Goal: Task Accomplishment & Management: Manage account settings

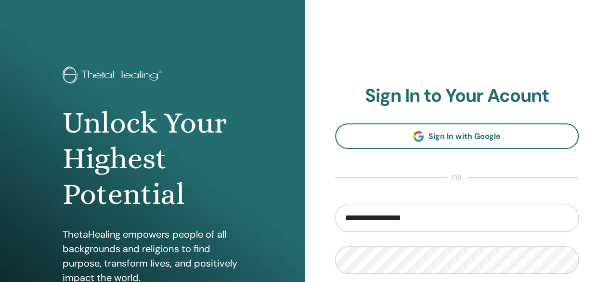
type input "**********"
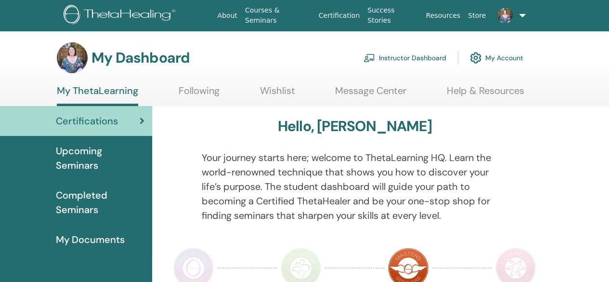
click at [407, 55] on link "Instructor Dashboard" at bounding box center [405, 57] width 83 height 21
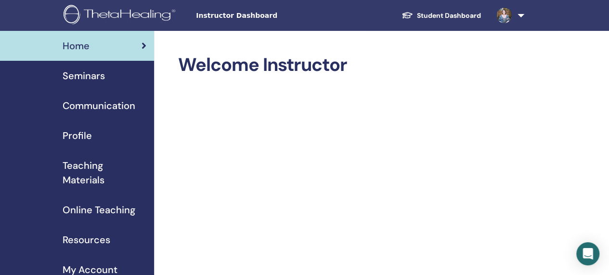
click at [90, 77] on span "Seminars" at bounding box center [84, 75] width 42 height 14
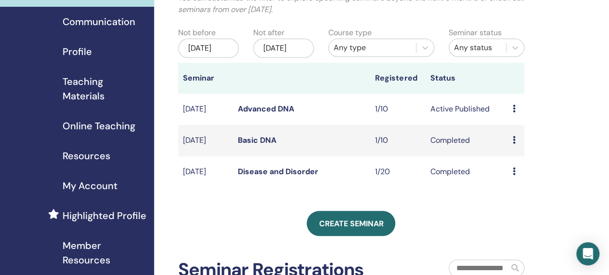
scroll to position [84, 0]
click at [516, 112] on icon at bounding box center [514, 108] width 3 height 8
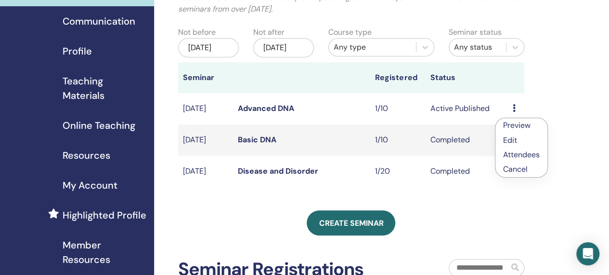
click at [510, 135] on link "Edit" at bounding box center [510, 140] width 14 height 10
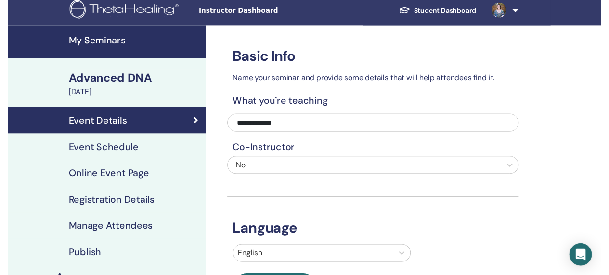
scroll to position [4, 0]
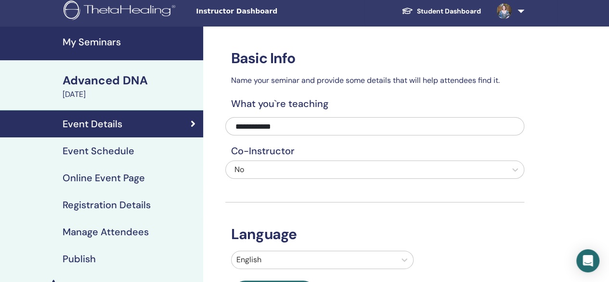
click at [102, 149] on h4 "Event Schedule" at bounding box center [99, 151] width 72 height 12
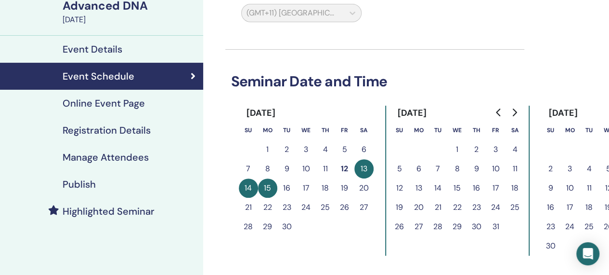
scroll to position [89, 0]
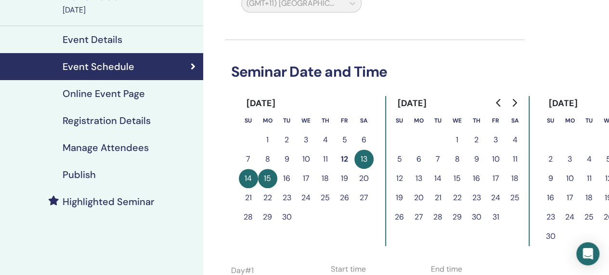
click at [350, 173] on button "19" at bounding box center [344, 178] width 19 height 19
click at [345, 177] on button "19" at bounding box center [344, 178] width 19 height 19
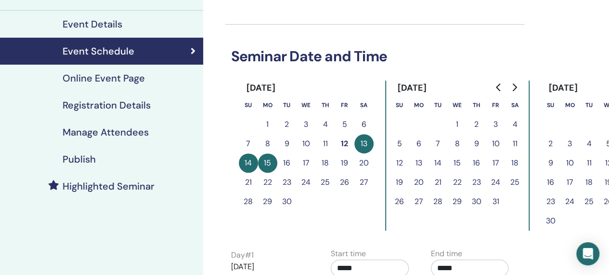
scroll to position [103, 0]
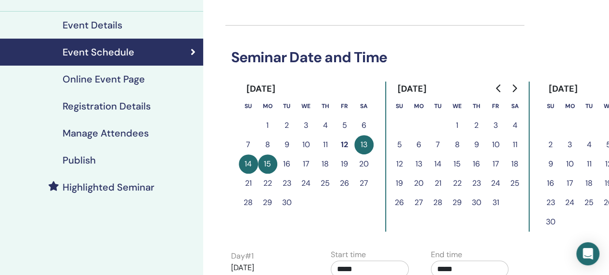
click at [341, 161] on button "19" at bounding box center [344, 163] width 19 height 19
click at [257, 165] on button "14" at bounding box center [248, 163] width 19 height 19
click at [332, 165] on button "18" at bounding box center [325, 163] width 19 height 19
click at [343, 164] on button "19" at bounding box center [344, 163] width 19 height 19
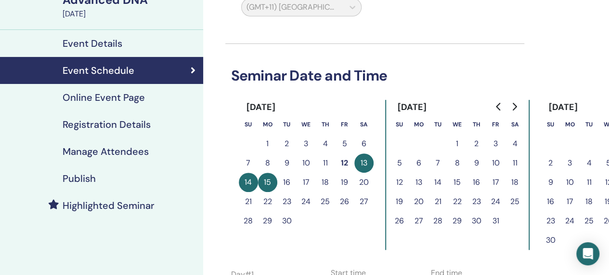
scroll to position [79, 0]
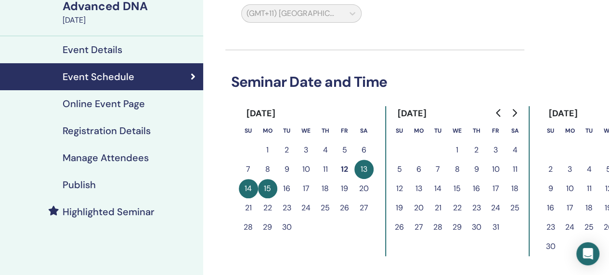
click at [284, 187] on button "16" at bounding box center [287, 188] width 19 height 19
click at [286, 188] on button "16" at bounding box center [287, 188] width 19 height 19
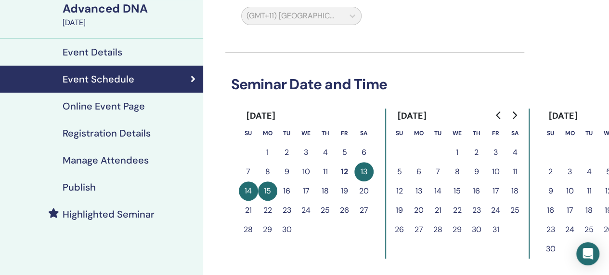
scroll to position [0, 0]
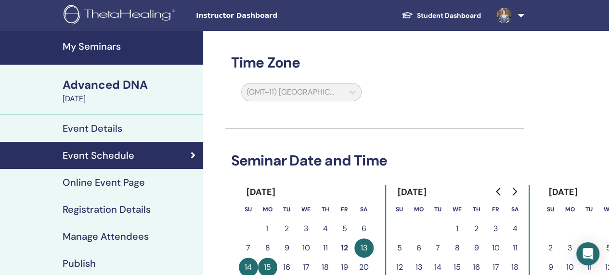
click at [509, 15] on img at bounding box center [504, 15] width 15 height 15
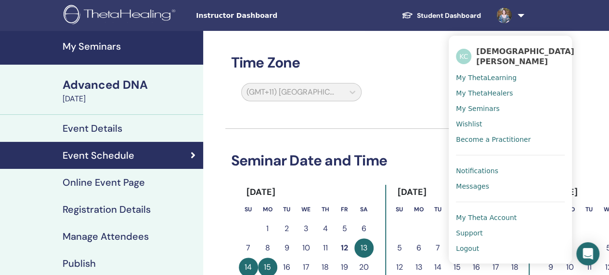
click at [479, 240] on link "Logout" at bounding box center [510, 247] width 109 height 15
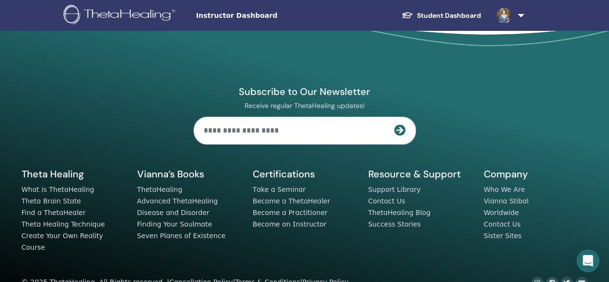
scroll to position [11, 0]
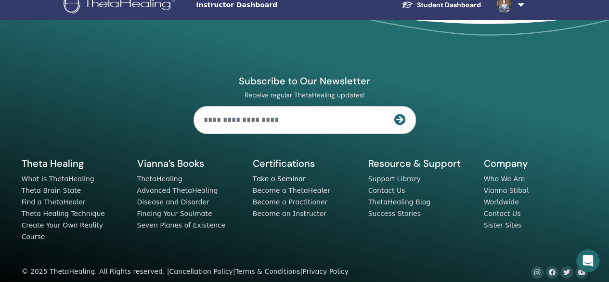
click at [278, 179] on link "Take a Seminar" at bounding box center [279, 179] width 53 height 8
